Goal: Task Accomplishment & Management: Use online tool/utility

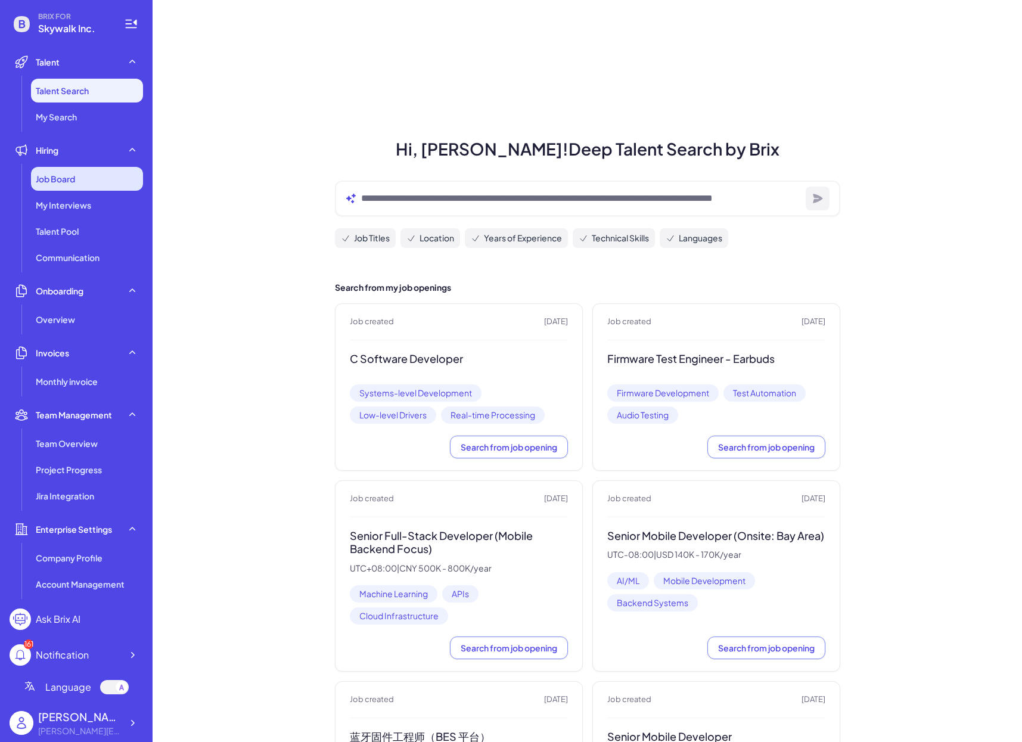
click at [116, 169] on div "Job Board" at bounding box center [87, 179] width 112 height 24
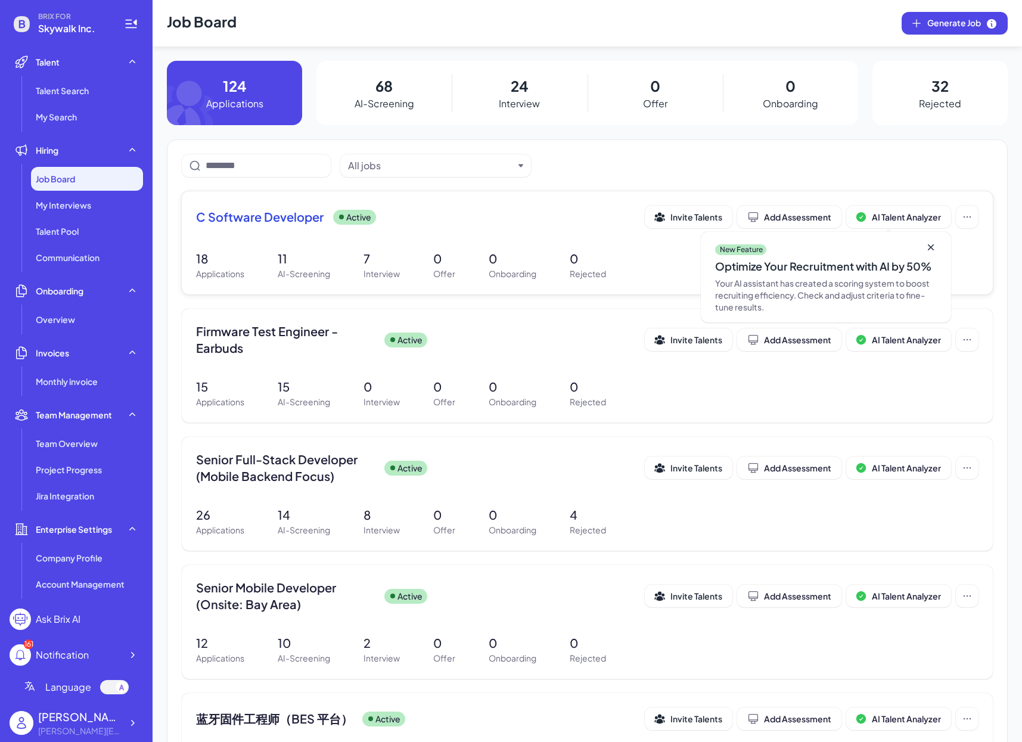
click at [285, 216] on span "C Software Developer" at bounding box center [260, 217] width 128 height 17
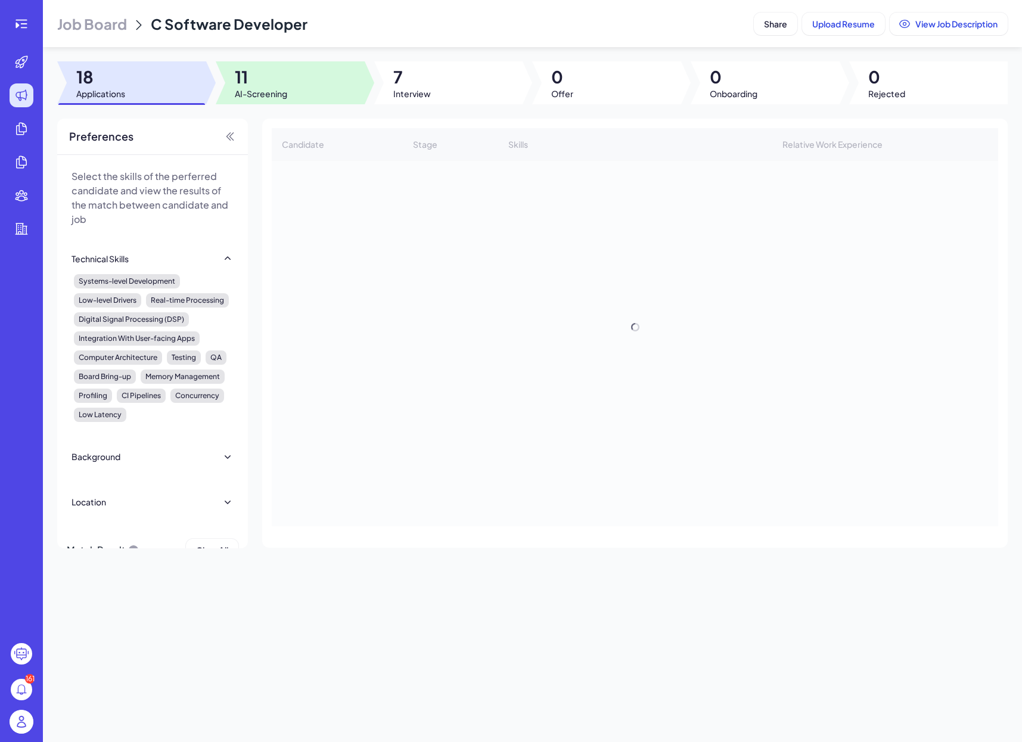
click at [331, 82] on div at bounding box center [290, 82] width 149 height 43
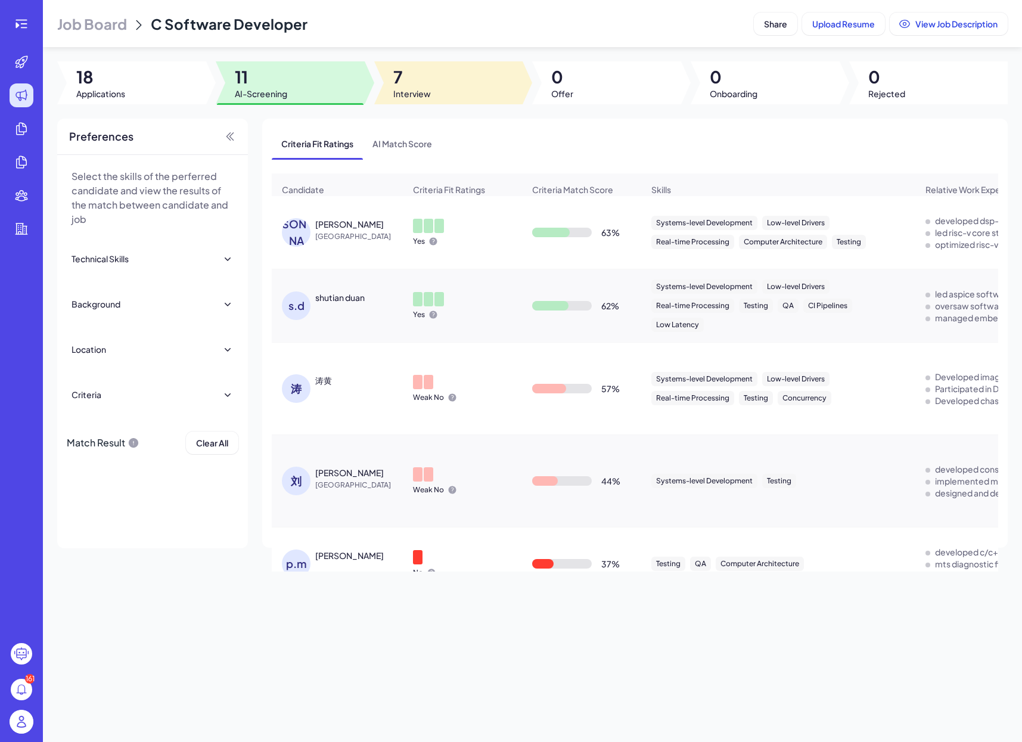
click at [458, 91] on div at bounding box center [448, 82] width 149 height 43
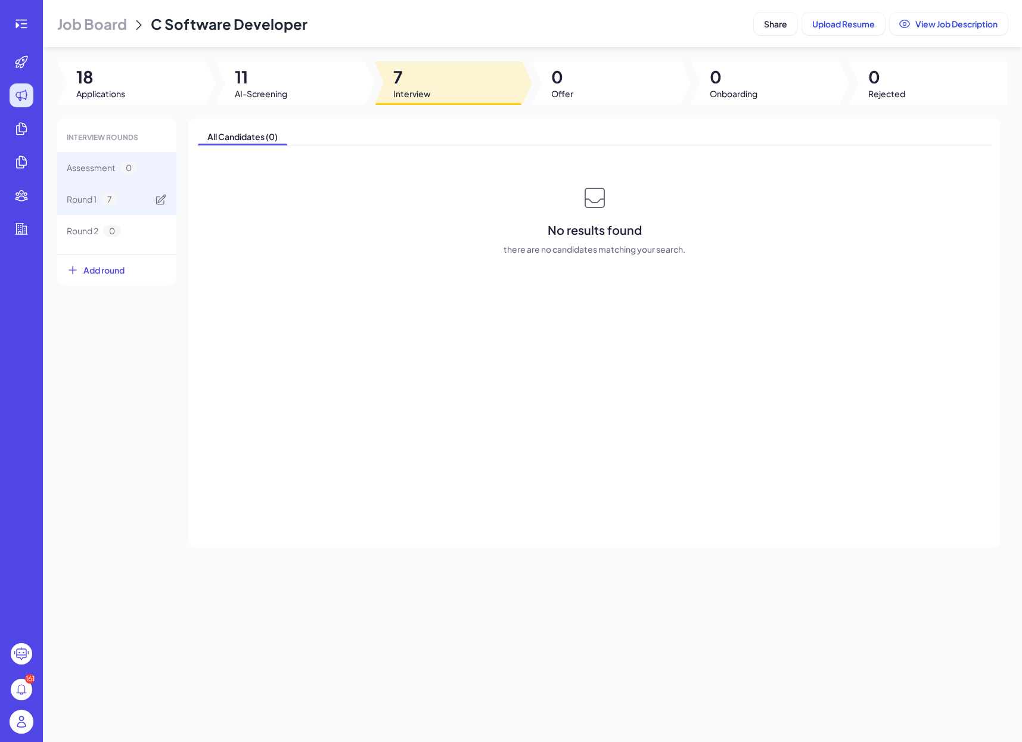
click at [121, 205] on div "Round 1 7" at bounding box center [116, 200] width 119 height 32
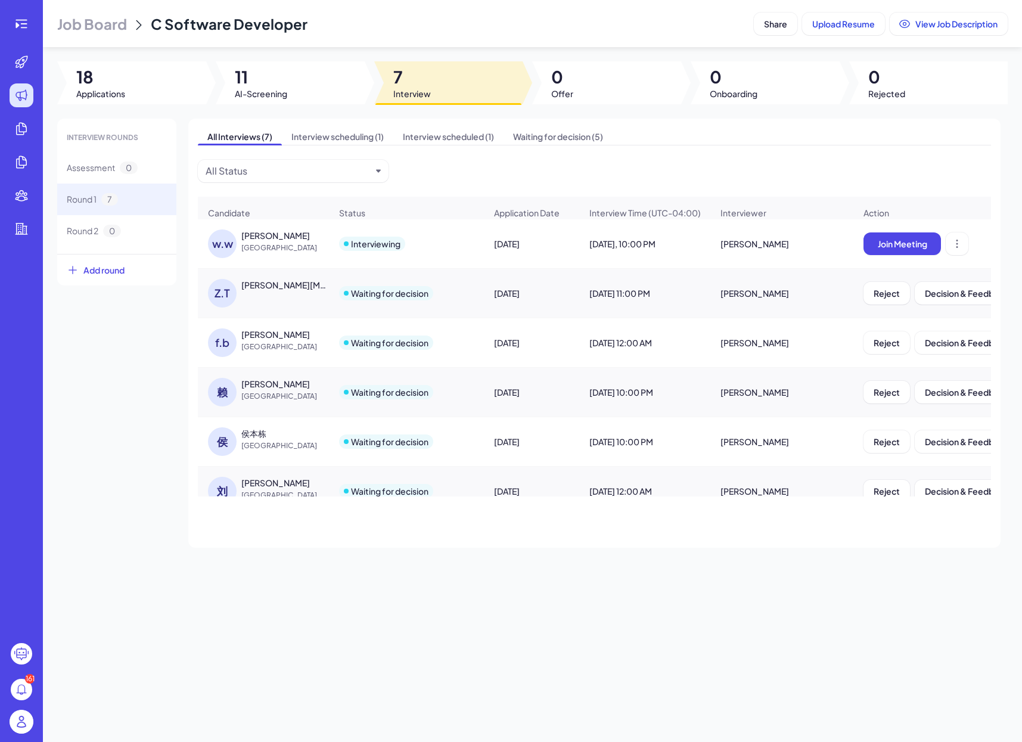
click at [907, 258] on div "Join Meeting" at bounding box center [1014, 244] width 321 height 42
click at [902, 251] on button "Join Meeting" at bounding box center [902, 243] width 77 height 23
click at [231, 247] on div "w.w" at bounding box center [222, 243] width 29 height 29
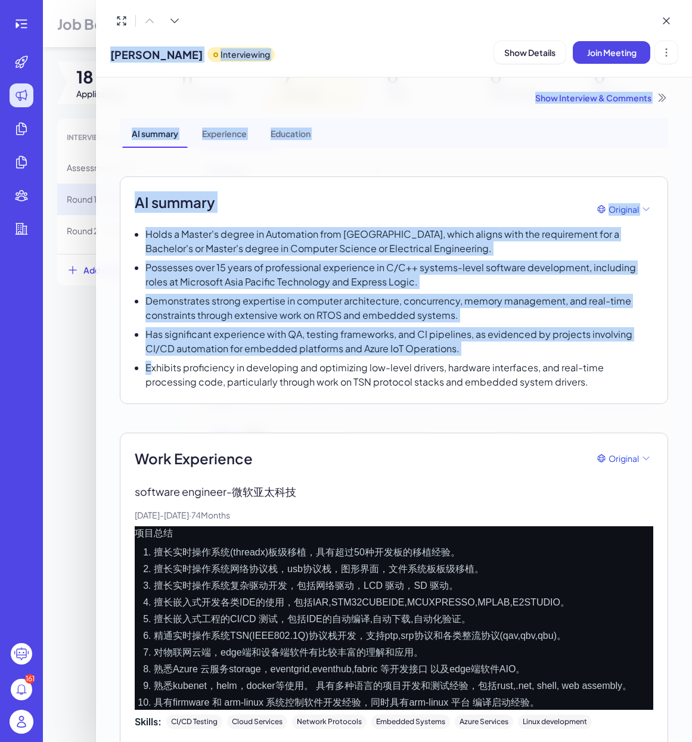
drag, startPoint x: 95, startPoint y: 372, endPoint x: 150, endPoint y: 365, distance: 55.4
click at [150, 365] on div "[PERSON_NAME] Interviewing Show Details Join Meeting Show Interview & Comments …" at bounding box center [346, 371] width 692 height 742
click at [150, 365] on p "Exhibits proficiency in developing and optimizing low-level drivers, hardware i…" at bounding box center [399, 375] width 508 height 29
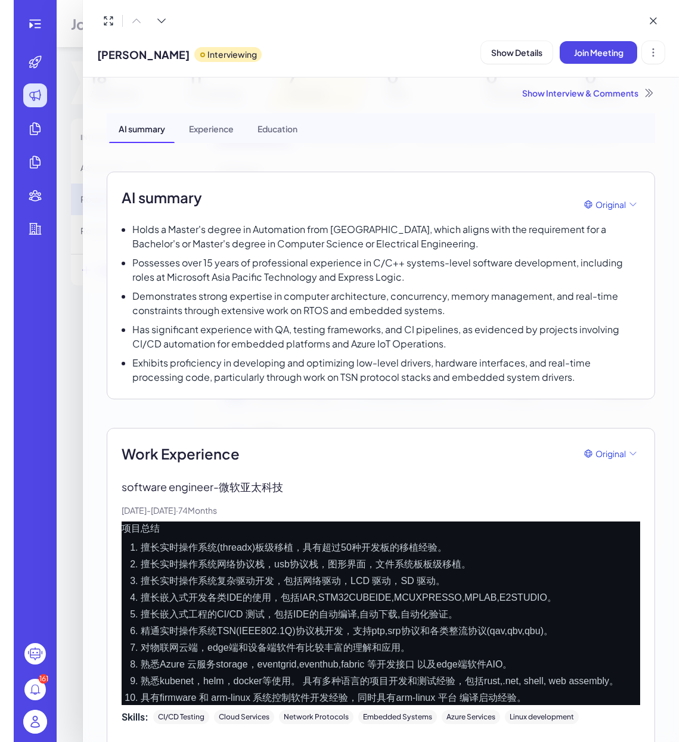
scroll to position [4, 0]
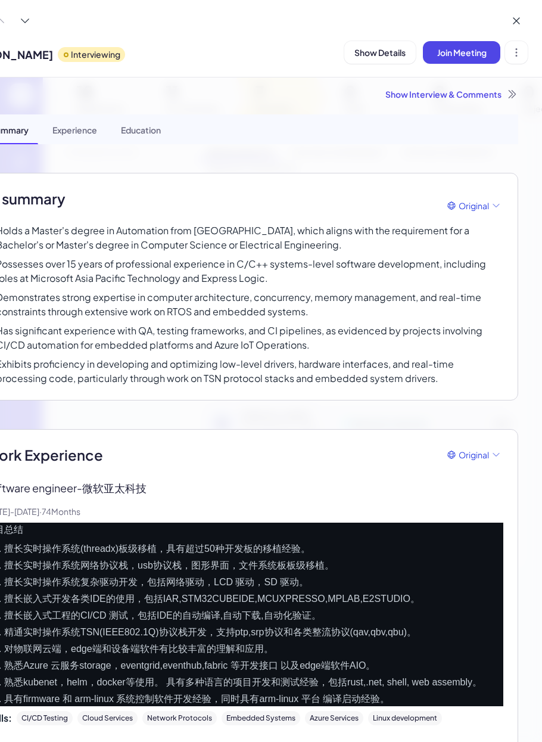
click at [268, 567] on li "擅长实时操作系统网络协议栈，usb协议栈，图形界面，文件系统板板级移植。" at bounding box center [253, 565] width 499 height 14
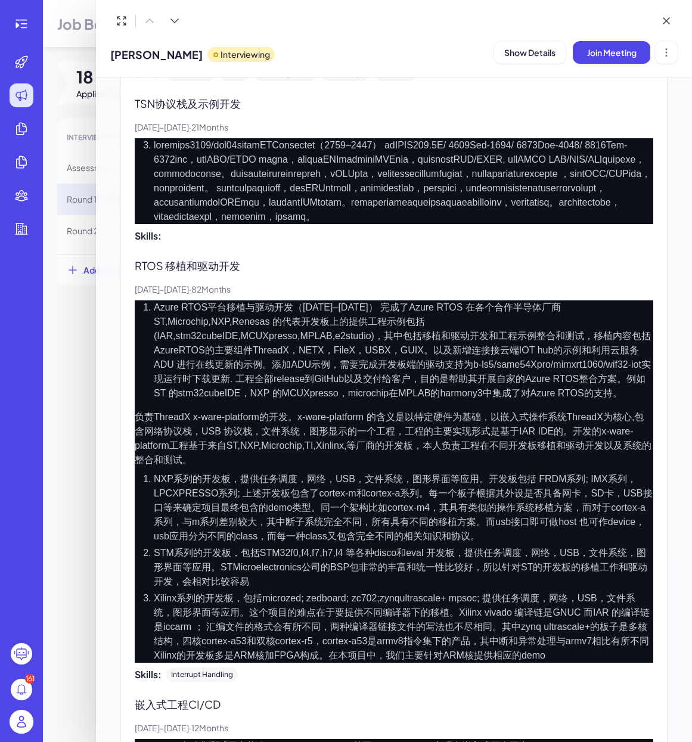
scroll to position [1335, 0]
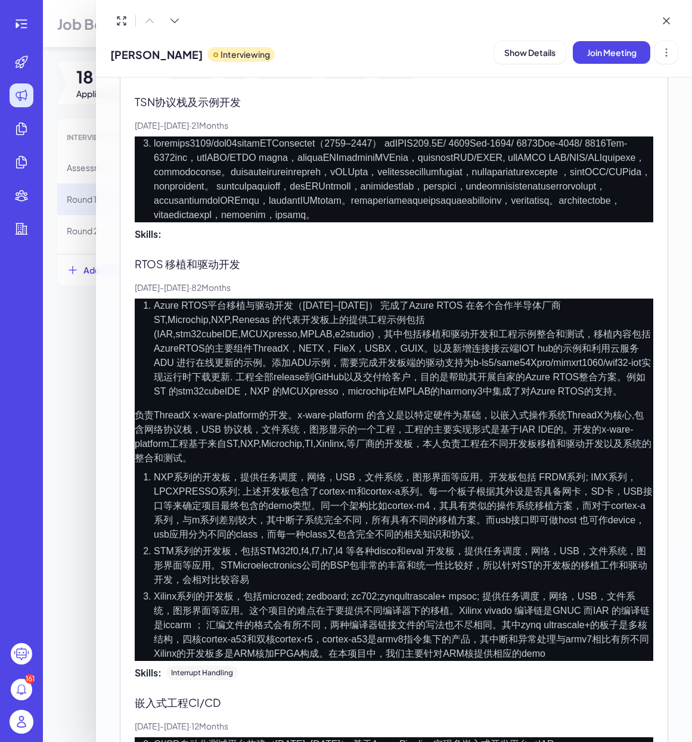
click at [322, 375] on li "Azure RTOS平台移植与驱动开发（[DATE]–[DATE]） 完成了Azure RTOS 在各个合作半导体厂商 ST,Microchip,NXP,Re…" at bounding box center [403, 349] width 499 height 100
copy li "AzureRTOS"
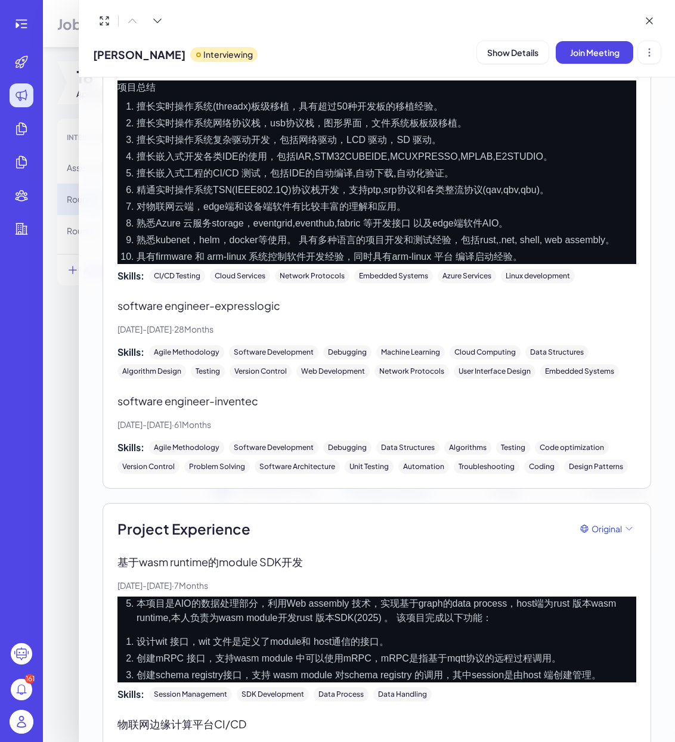
scroll to position [458, 0]
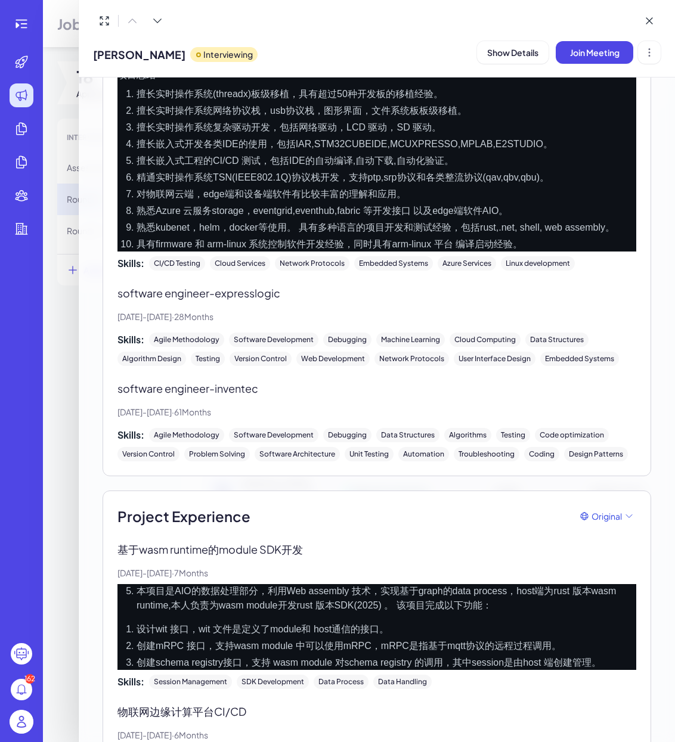
click at [256, 178] on li "精通实时操作系统TSN(IEEE802.1Q)协议栈开发，支持ptp,srp协议和各类整流协议(qav,qbv,qbu)。" at bounding box center [385, 177] width 499 height 14
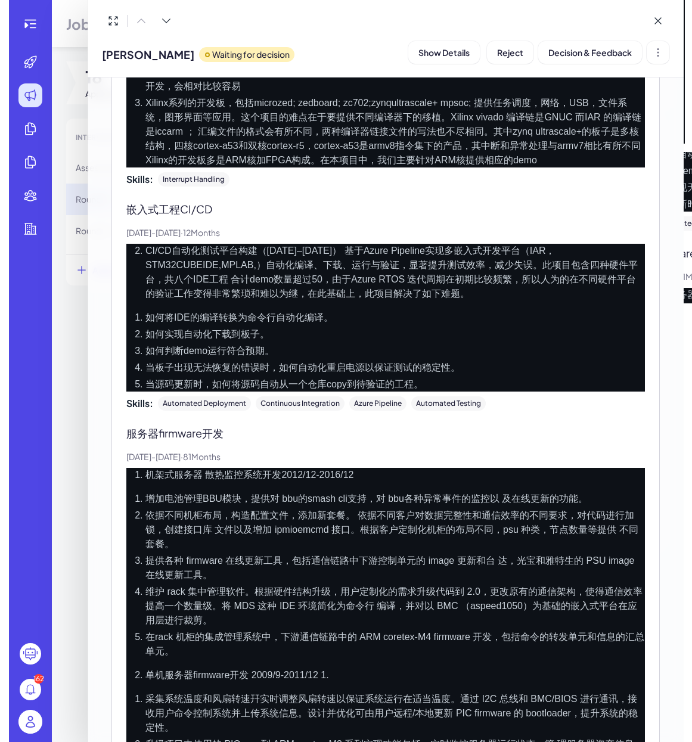
scroll to position [2113, 0]
